Goal: Check status

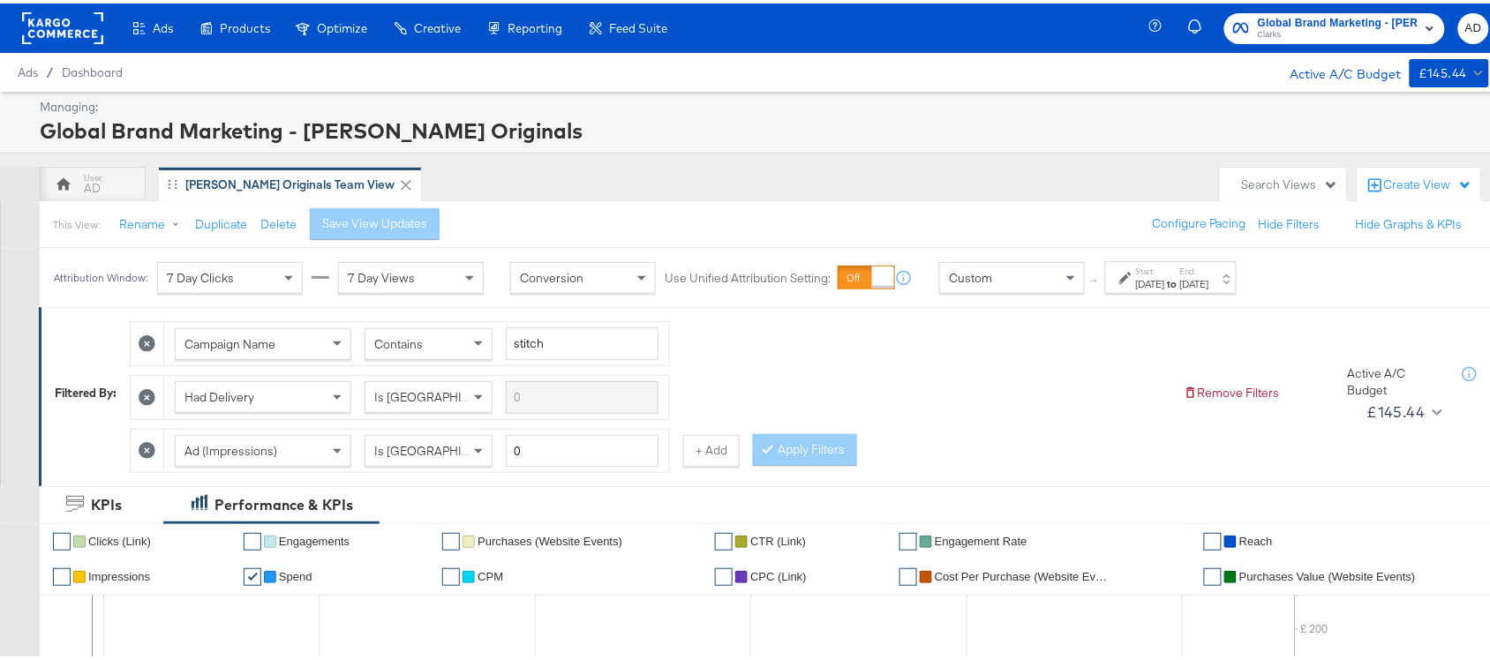
scroll to position [13, 0]
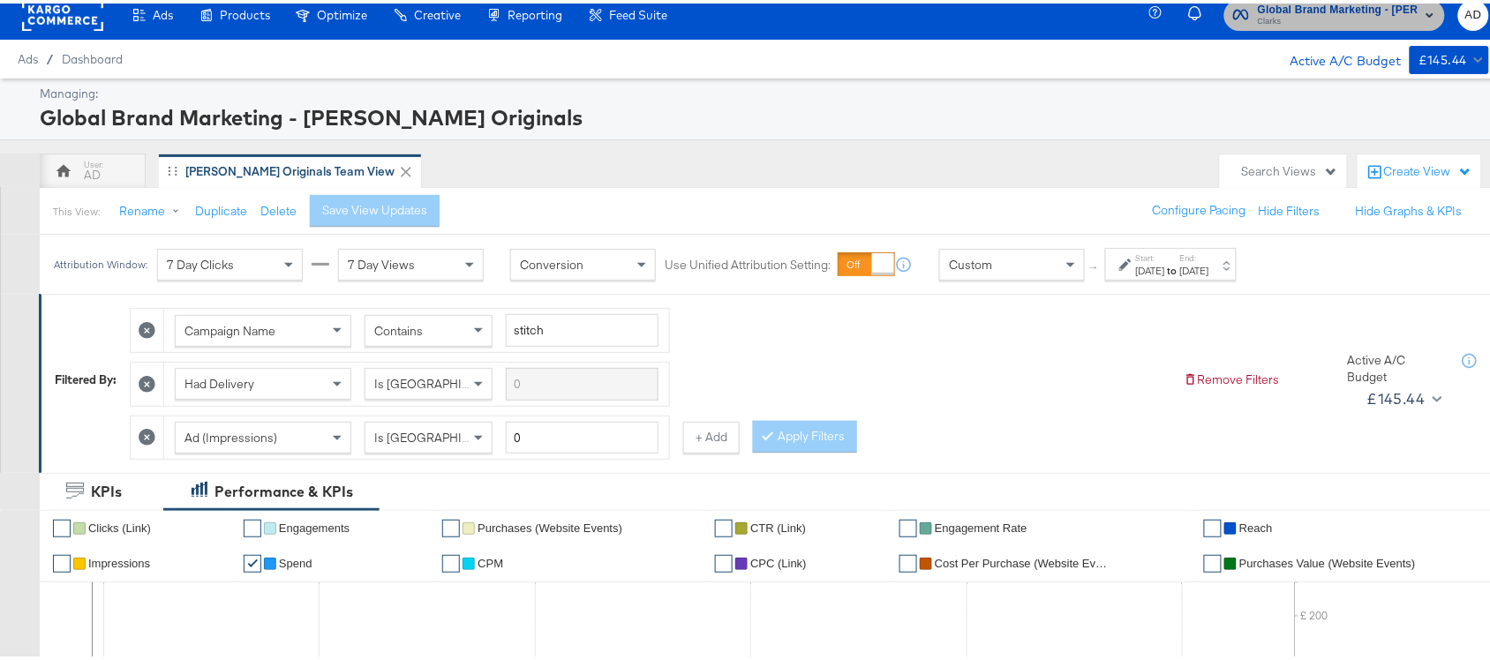
click at [1325, 11] on span "Clarks" at bounding box center [1338, 18] width 161 height 14
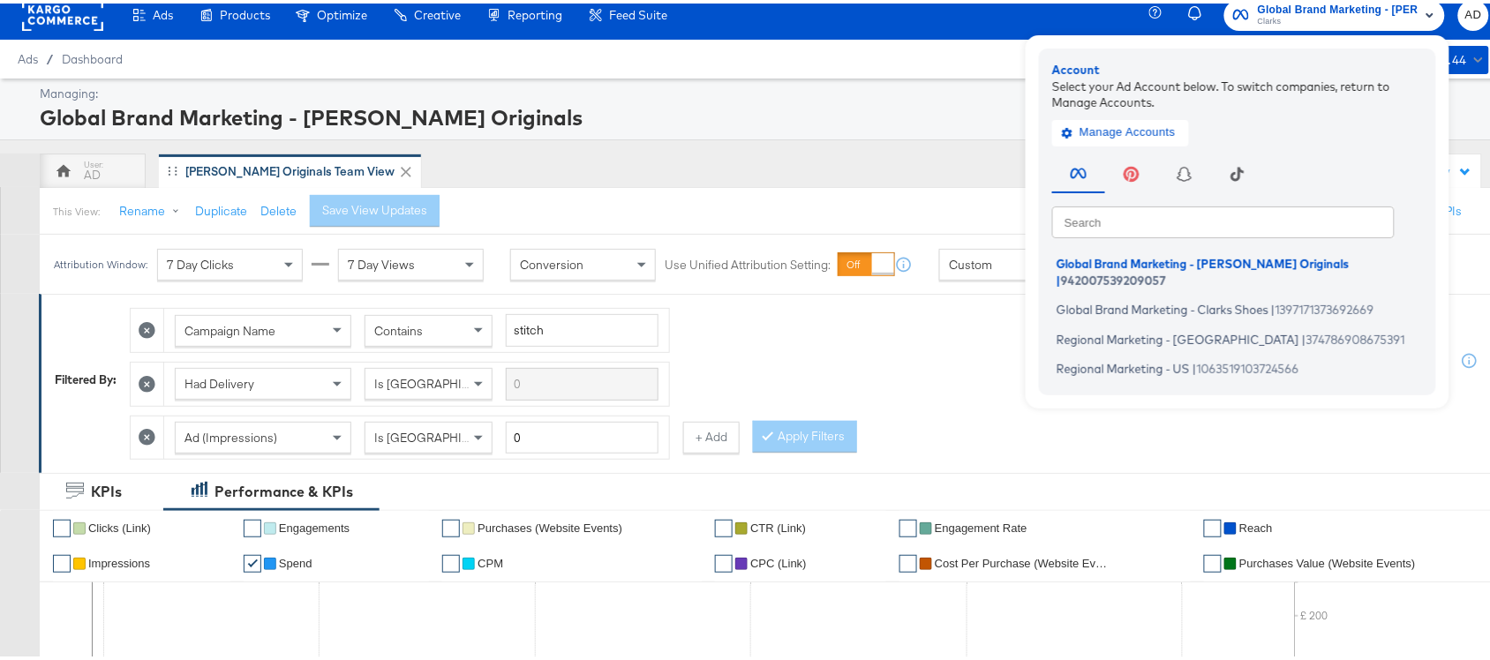
click at [1000, 393] on div "Campaign Name Contains stitch Had Delivery Is Greater Than Ad (Impressions) Is …" at bounding box center [650, 376] width 1040 height 161
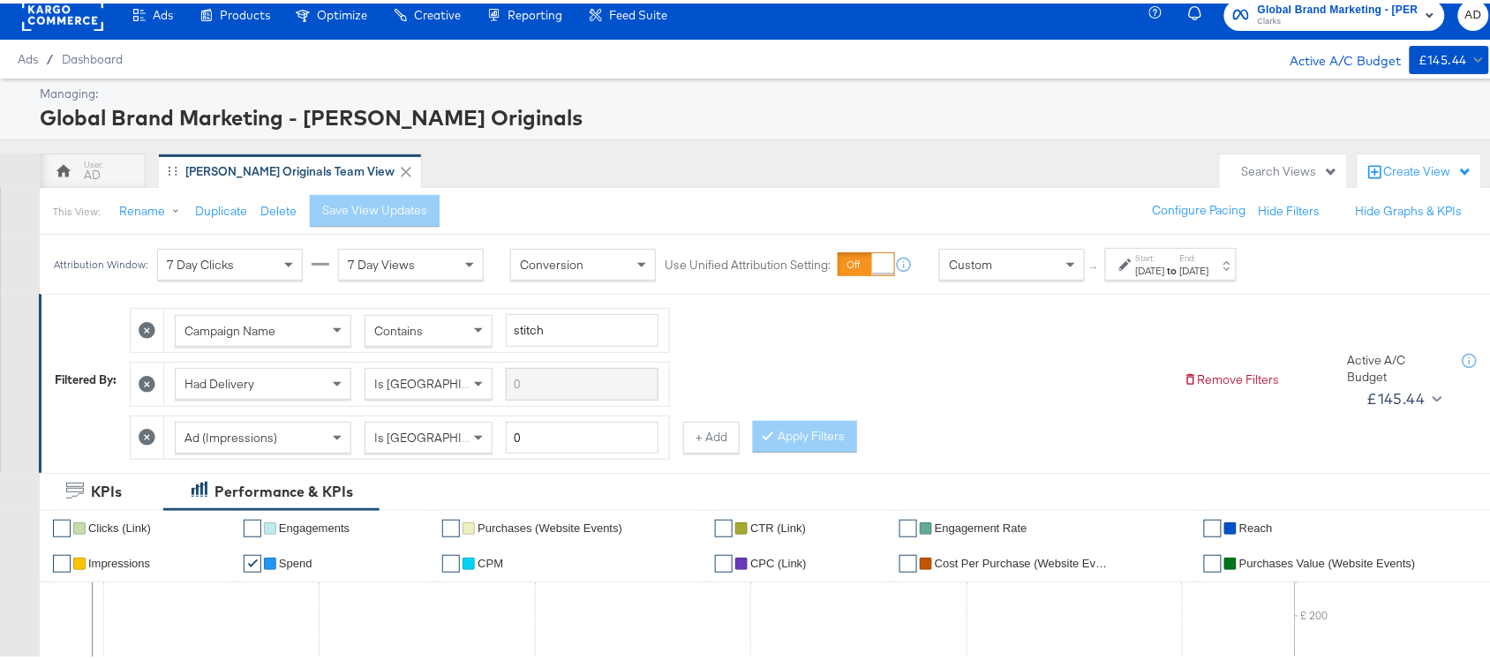
click at [1165, 261] on div "[DATE]" at bounding box center [1150, 267] width 29 height 14
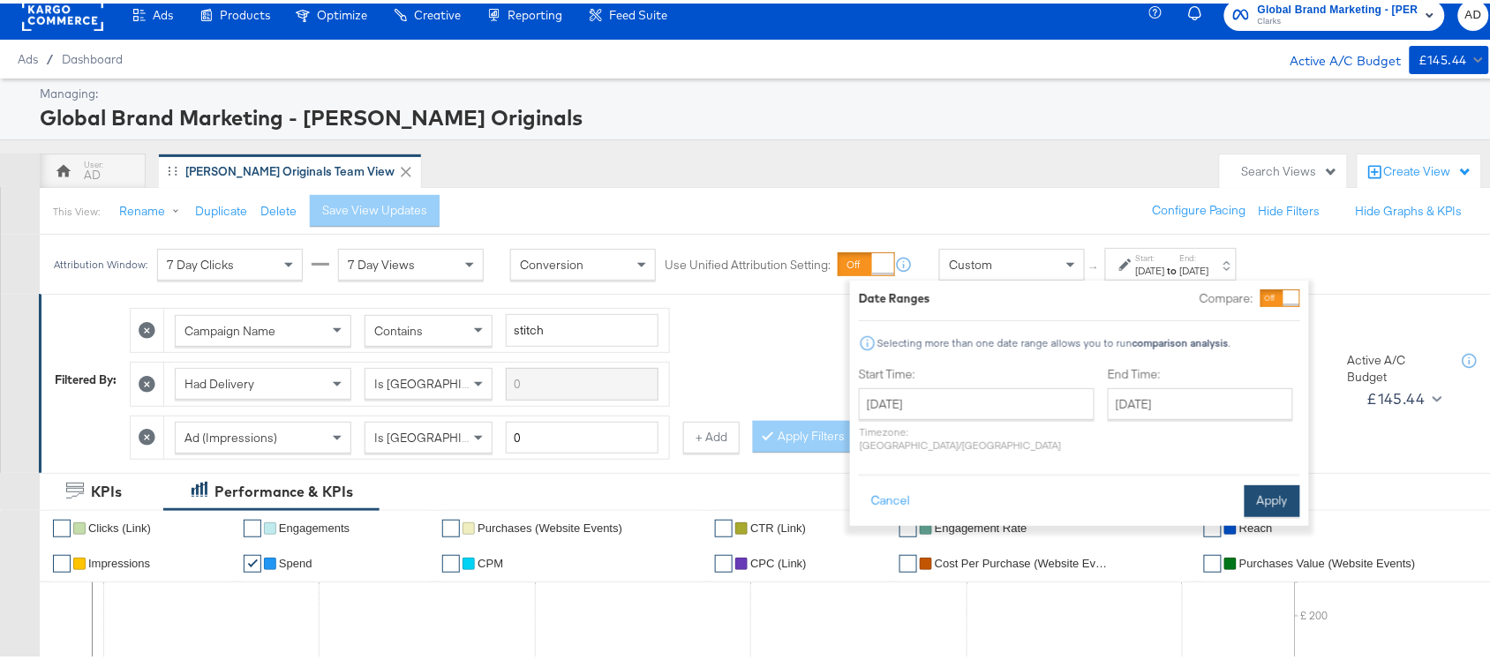
click at [1261, 486] on button "Apply" at bounding box center [1273, 498] width 56 height 32
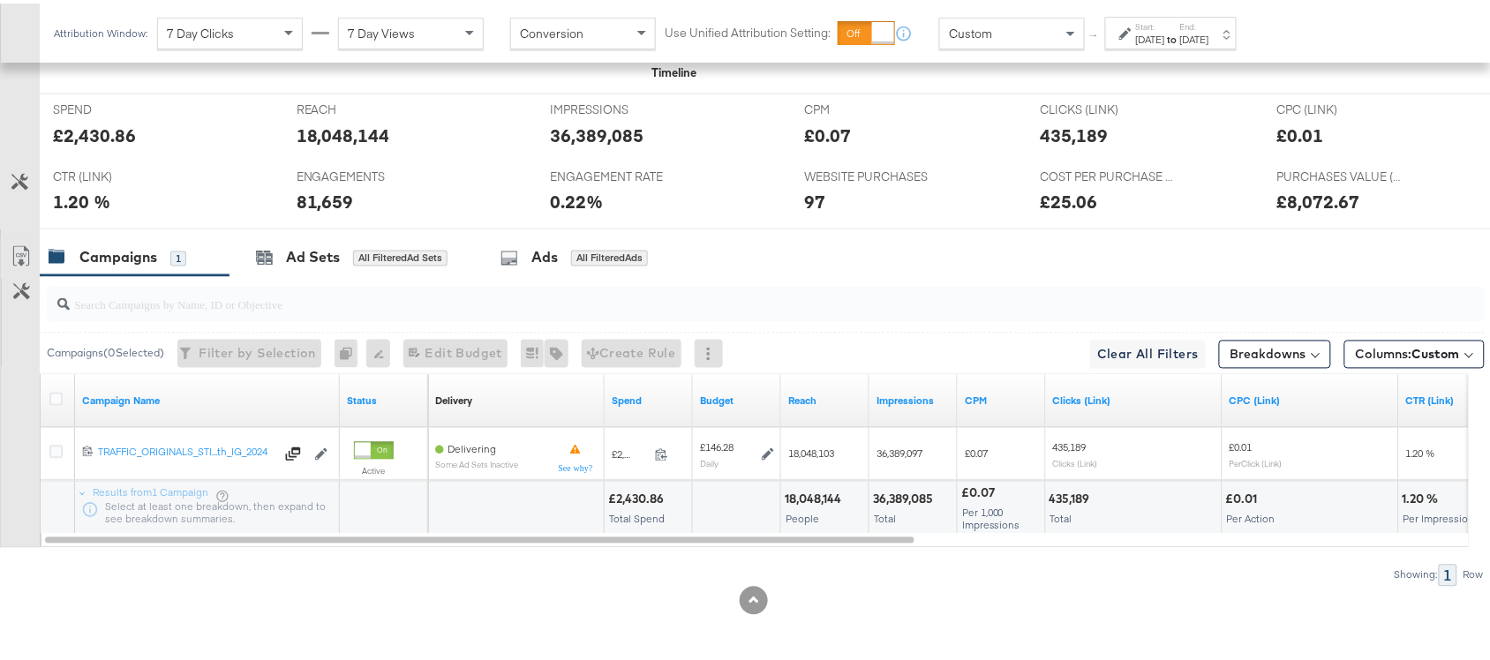
scroll to position [0, 0]
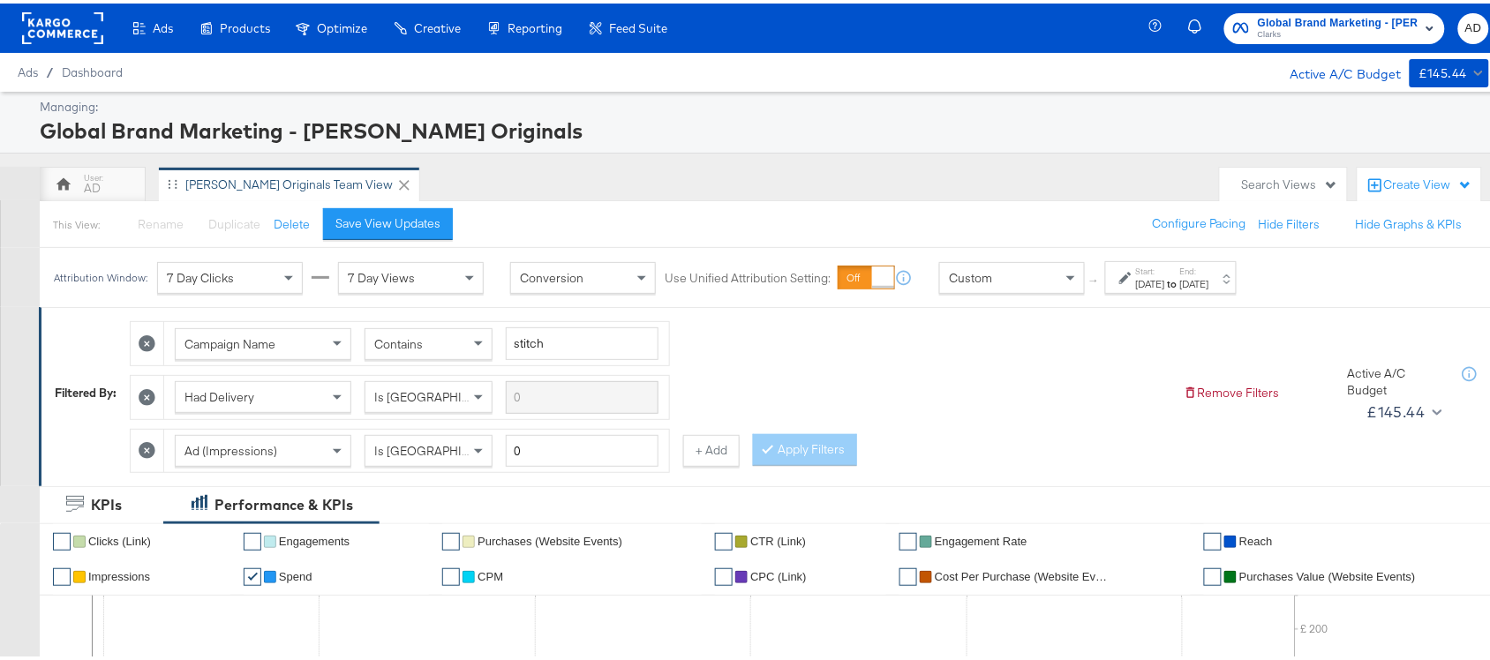
click at [1293, 50] on div "Ads / Dashboard Active A/C Budget £145.44" at bounding box center [753, 68] width 1507 height 39
click at [1299, 40] on button "Global Brand Marketing - Clarks Originals Clarks" at bounding box center [1334, 25] width 221 height 31
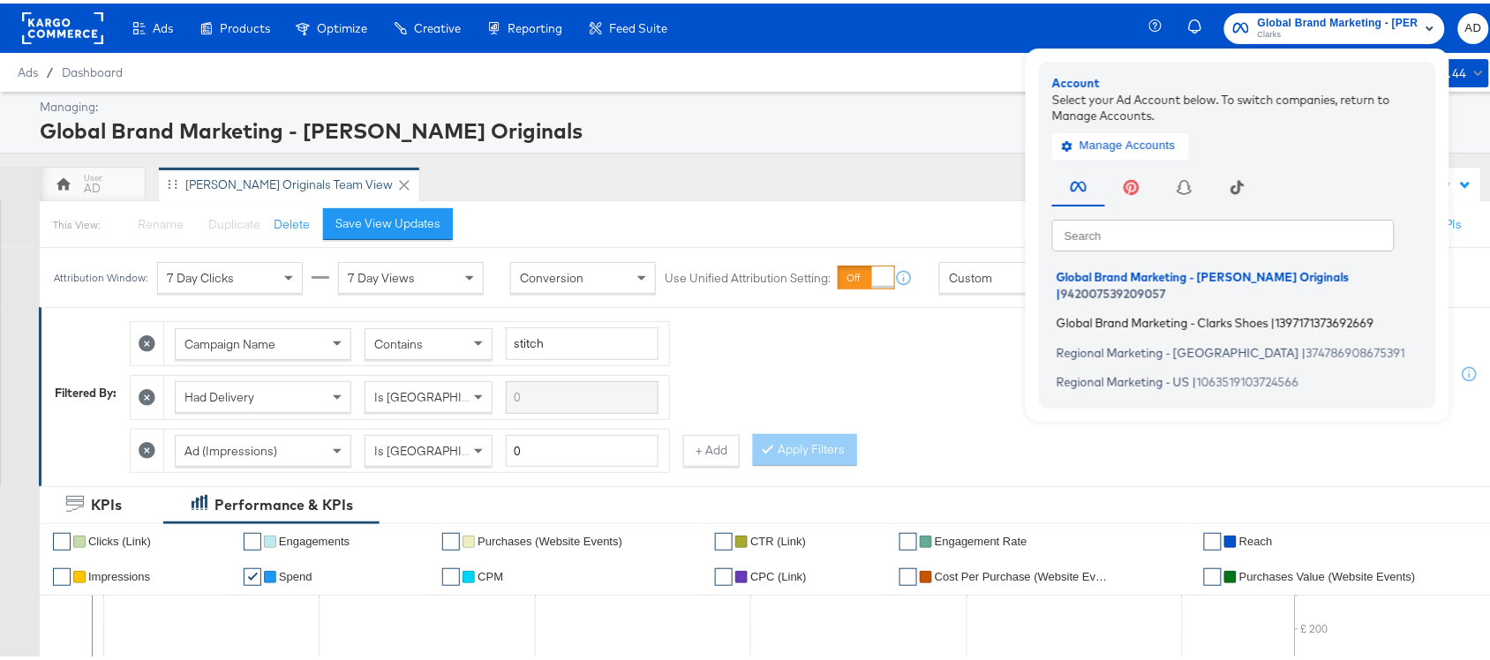
click at [1155, 313] on span "Global Brand Marketing - Clarks Shoes" at bounding box center [1163, 320] width 212 height 14
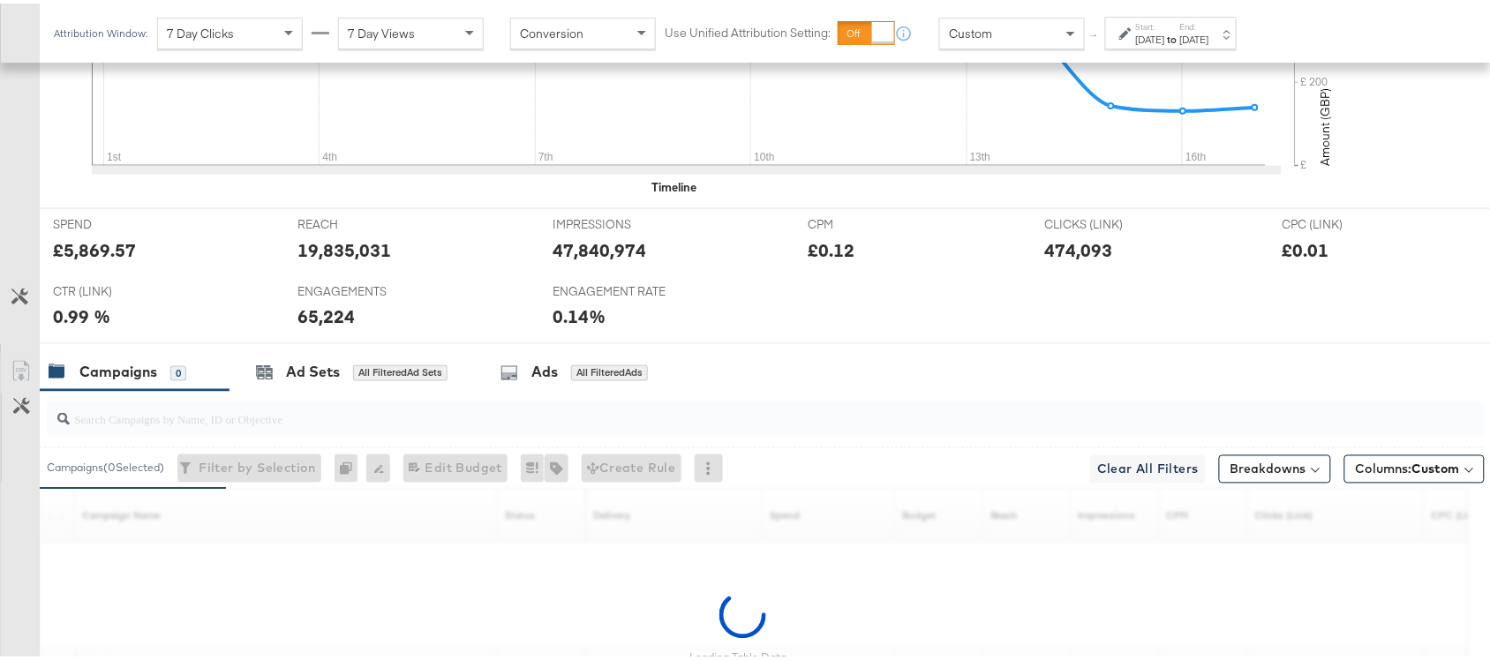
scroll to position [867, 0]
